Goal: Information Seeking & Learning: Learn about a topic

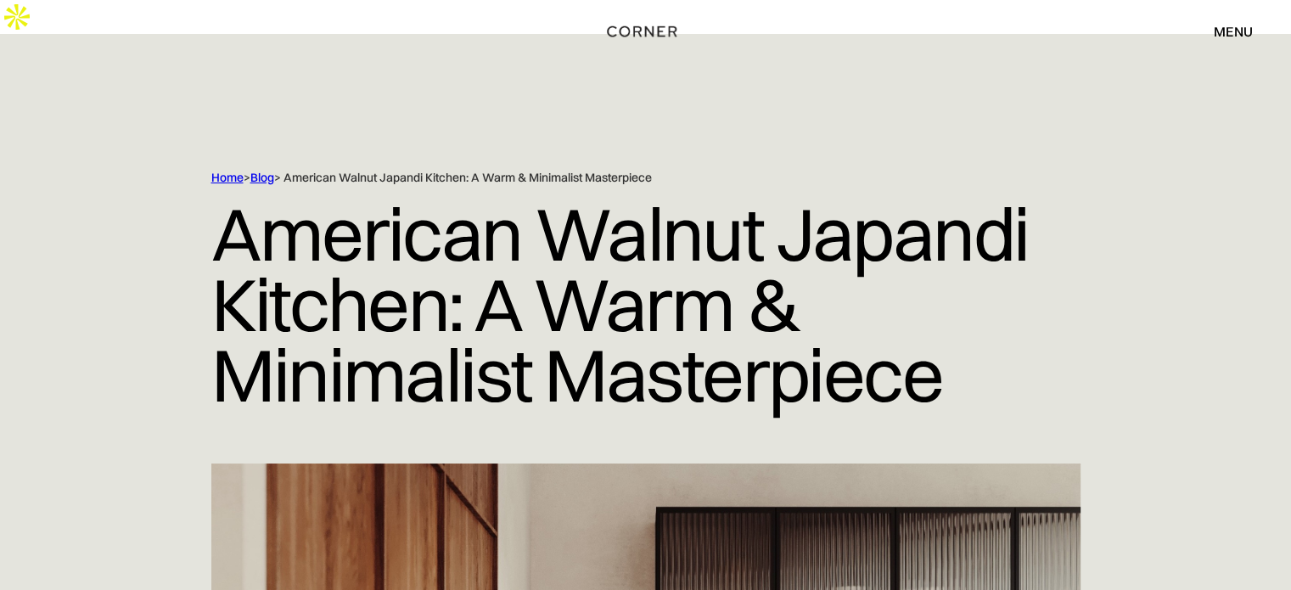
click at [266, 170] on link "Blog" at bounding box center [262, 177] width 24 height 15
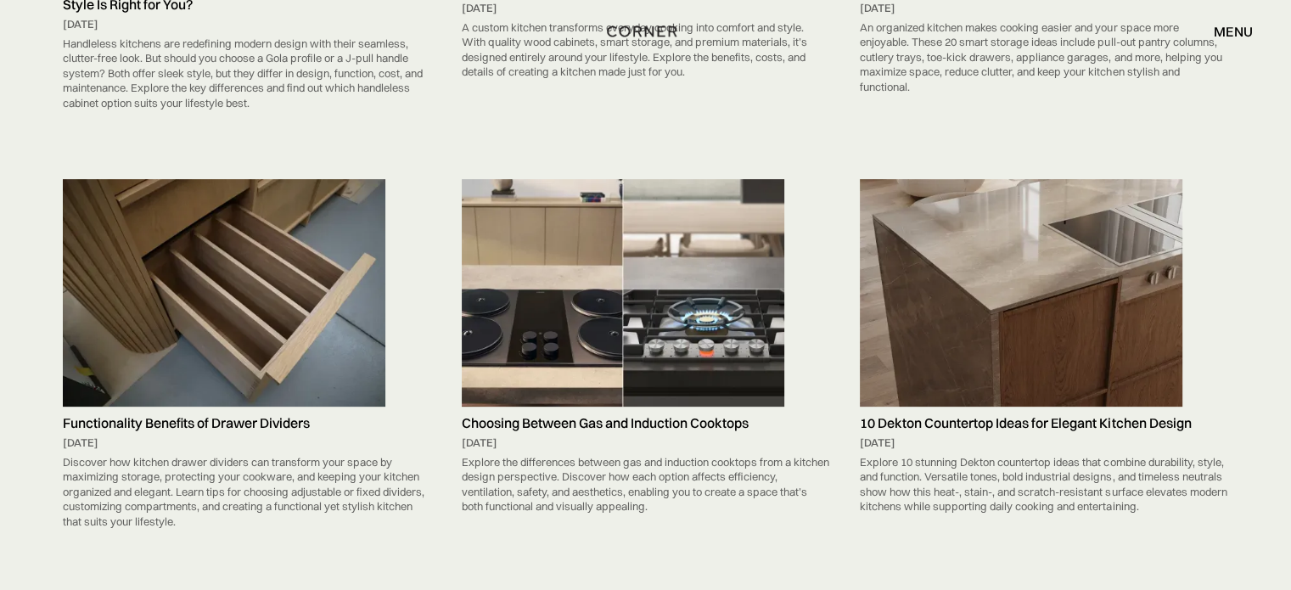
scroll to position [565, 0]
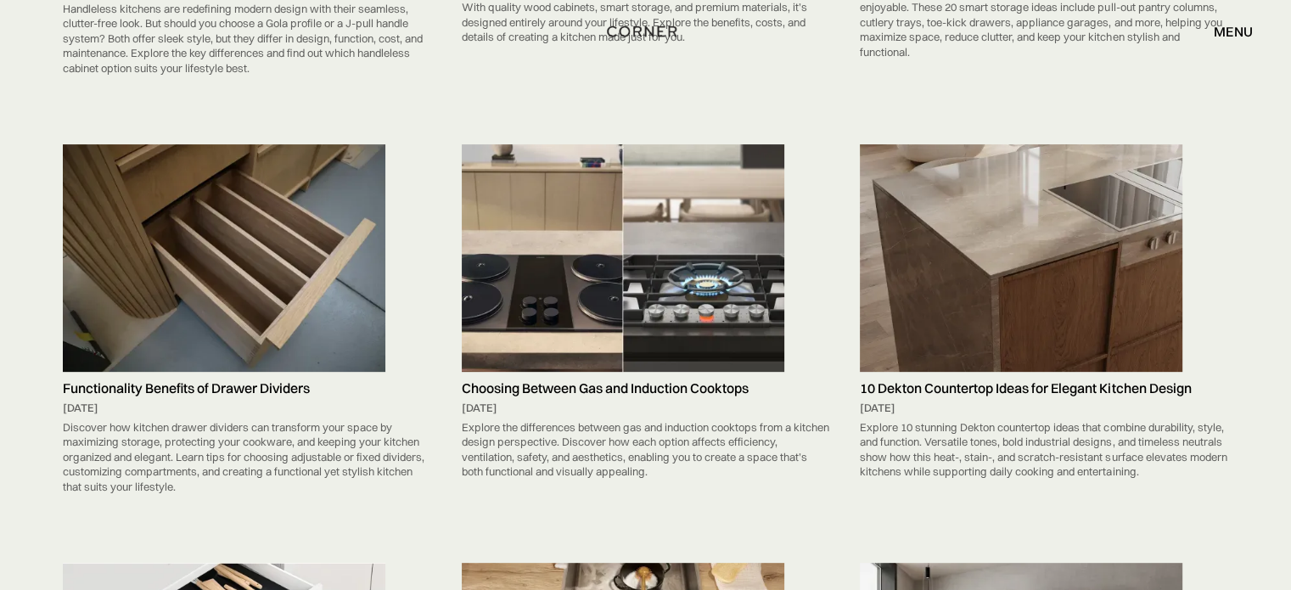
click at [294, 233] on img at bounding box center [224, 257] width 322 height 227
